Goal: Check status: Check status

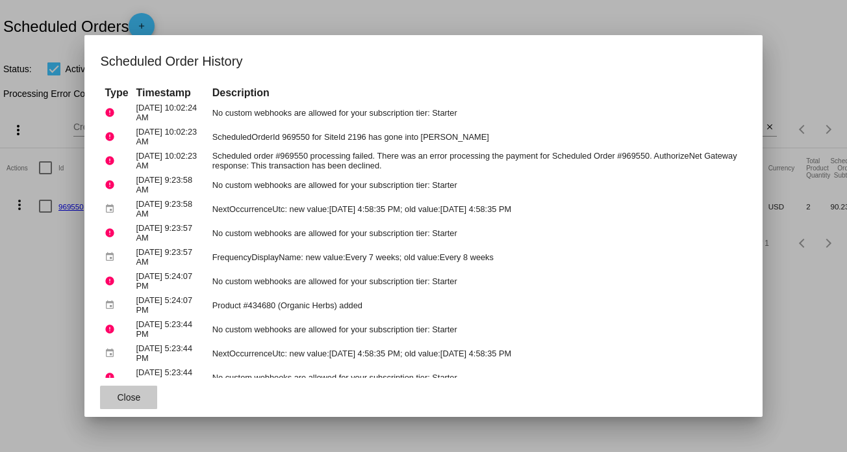
click at [135, 404] on button "Close" at bounding box center [128, 396] width 57 height 23
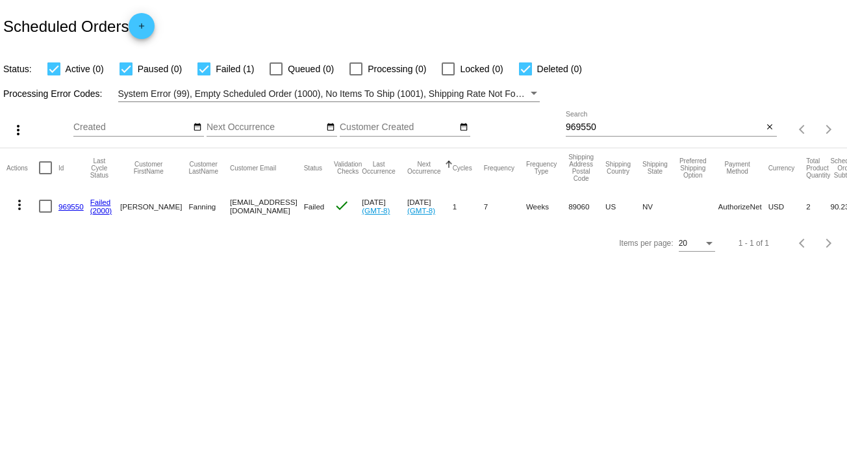
click at [19, 213] on button "more_vert" at bounding box center [19, 203] width 26 height 26
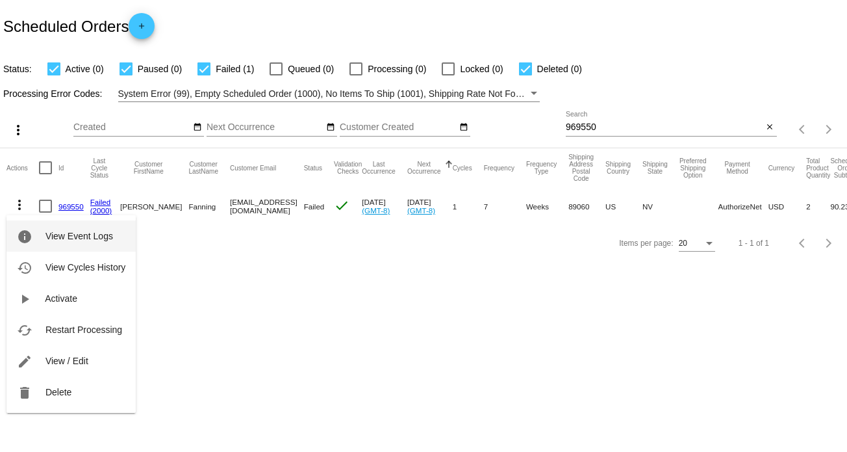
click at [83, 239] on span "View Event Logs" at bounding box center [79, 236] width 68 height 10
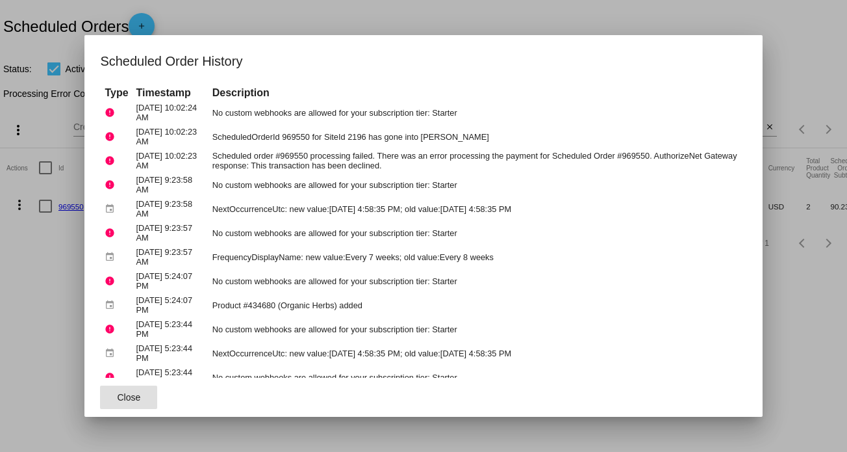
click at [133, 394] on span "Close" at bounding box center [129, 397] width 23 height 10
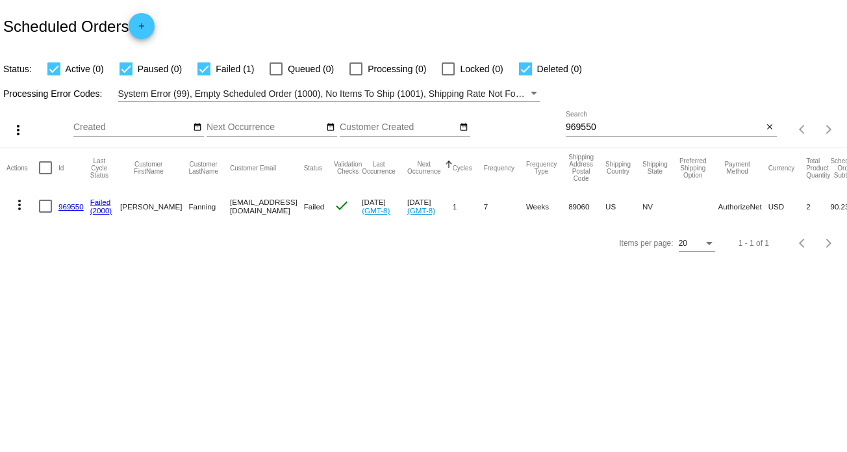
click at [65, 202] on link "969550" at bounding box center [70, 206] width 25 height 8
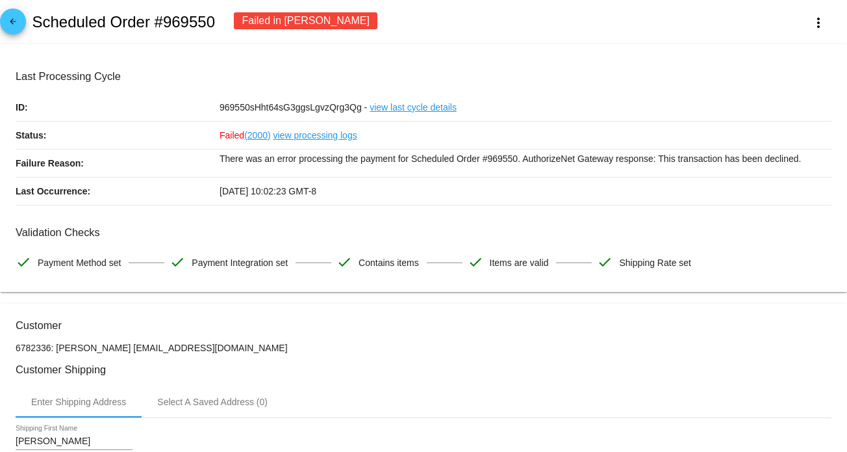
click at [325, 129] on link "view processing logs" at bounding box center [316, 135] width 84 height 27
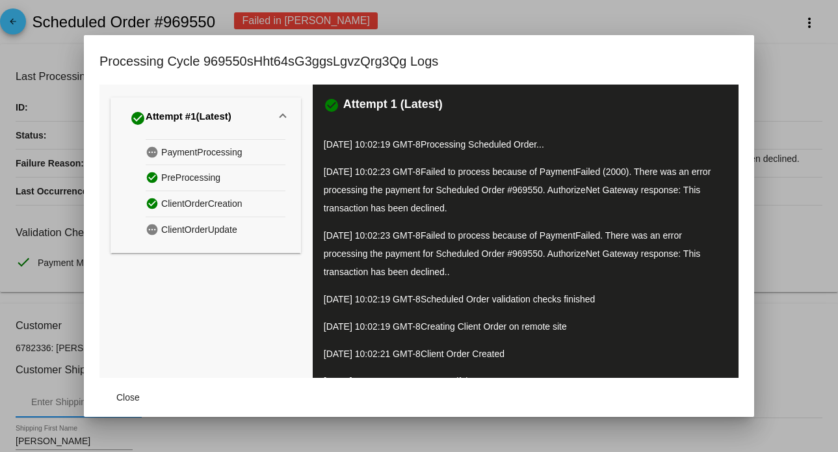
click at [236, 150] on span "PaymentProcessing" at bounding box center [201, 152] width 81 height 20
click at [183, 180] on span "PreProcessing" at bounding box center [190, 178] width 59 height 20
click at [191, 205] on span "ClientOrderCreation" at bounding box center [201, 204] width 81 height 20
click at [194, 231] on span "ClientOrderUpdate" at bounding box center [199, 230] width 76 height 20
click at [122, 397] on span "Close" at bounding box center [127, 397] width 23 height 10
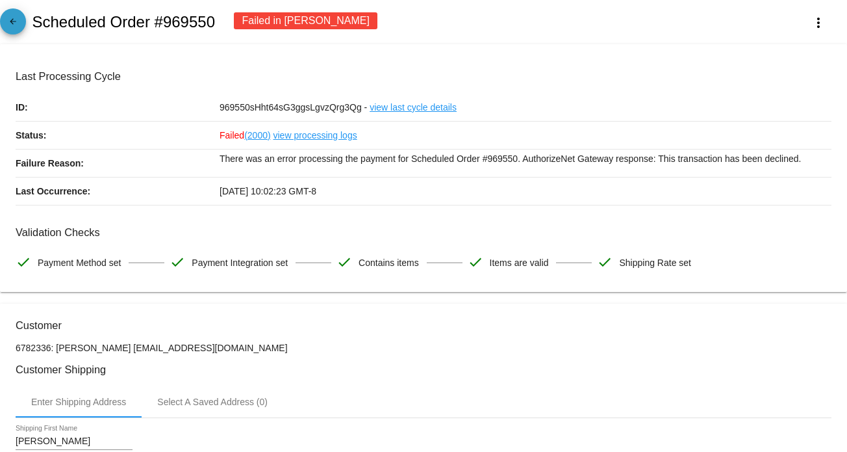
click at [19, 22] on mat-icon "arrow_back" at bounding box center [13, 25] width 16 height 16
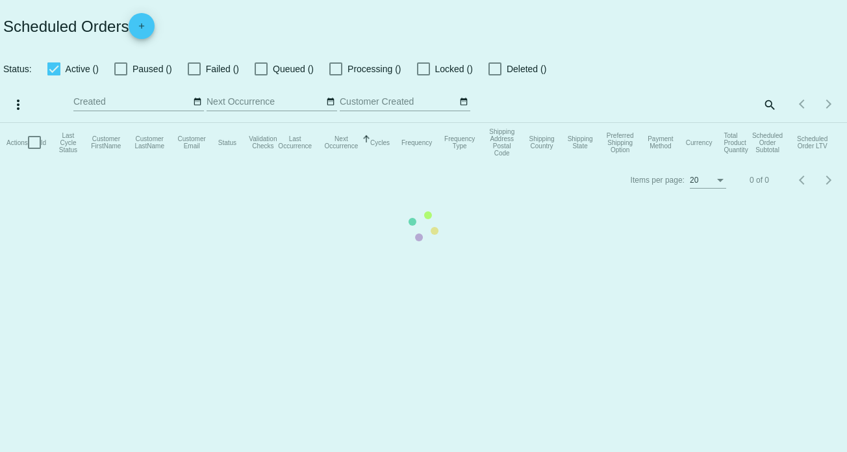
checkbox input "true"
